Goal: Task Accomplishment & Management: Complete application form

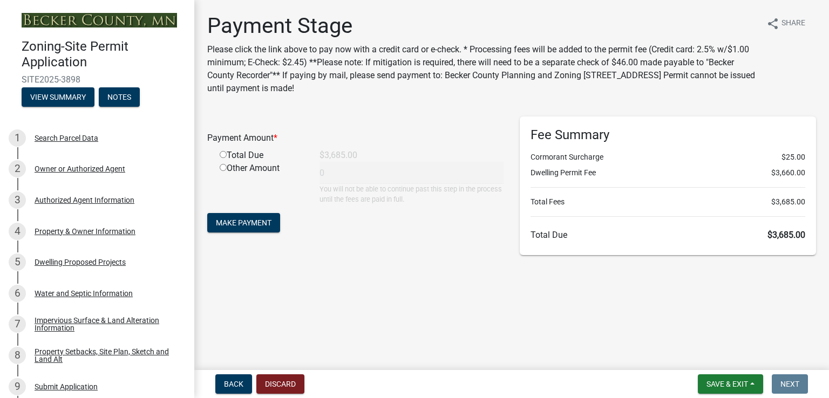
click at [223, 155] on input "radio" at bounding box center [223, 154] width 7 height 7
radio input "true"
type input "3685"
click at [241, 223] on span "Make Payment" at bounding box center [244, 223] width 56 height 9
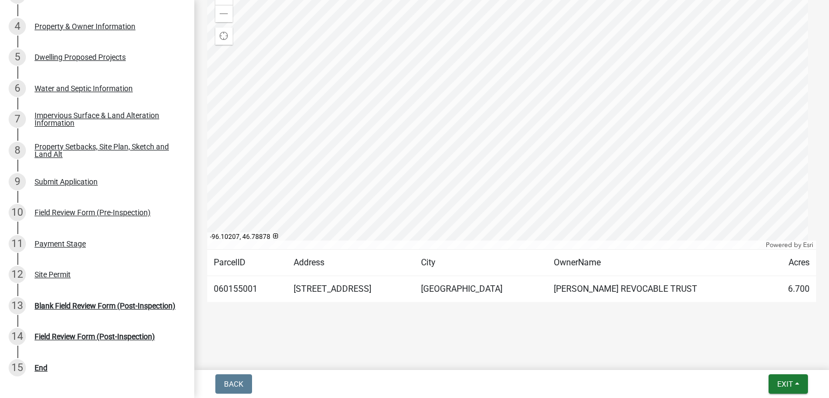
scroll to position [216, 0]
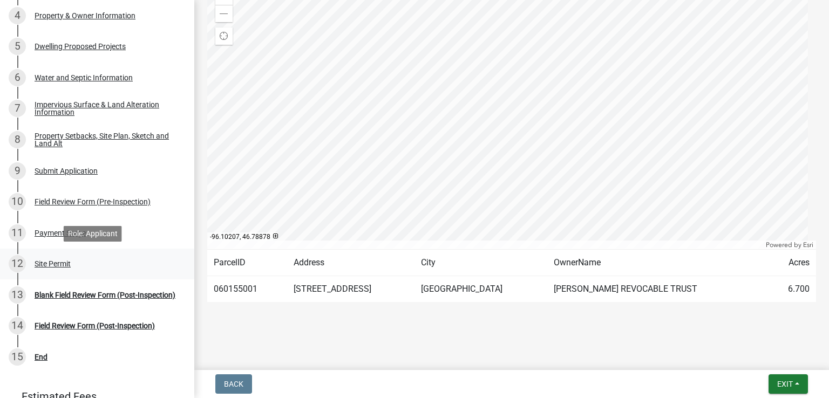
click at [47, 266] on div "Site Permit" at bounding box center [53, 264] width 36 height 8
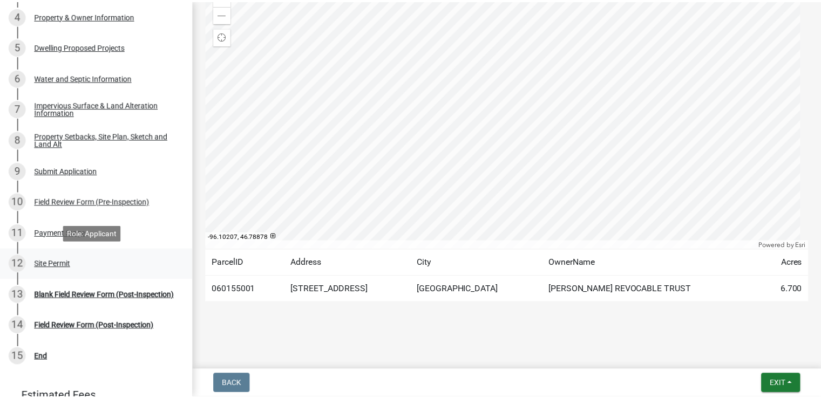
scroll to position [0, 0]
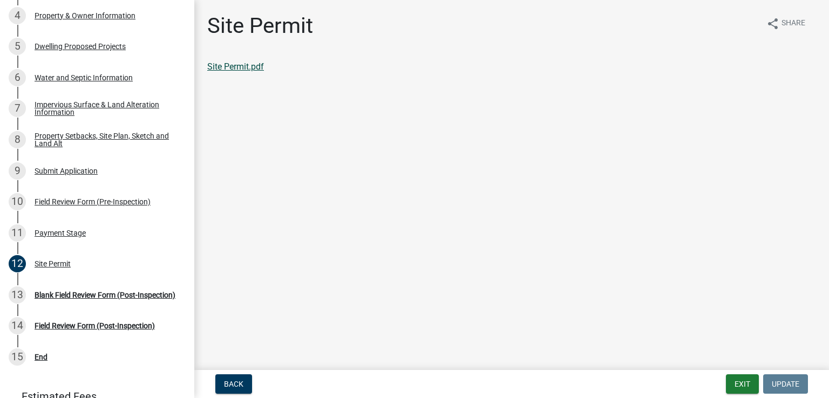
click at [232, 66] on link "Site Permit.pdf" at bounding box center [235, 67] width 57 height 10
click at [741, 383] on button "Exit" at bounding box center [742, 384] width 33 height 19
